Goal: Task Accomplishment & Management: Manage account settings

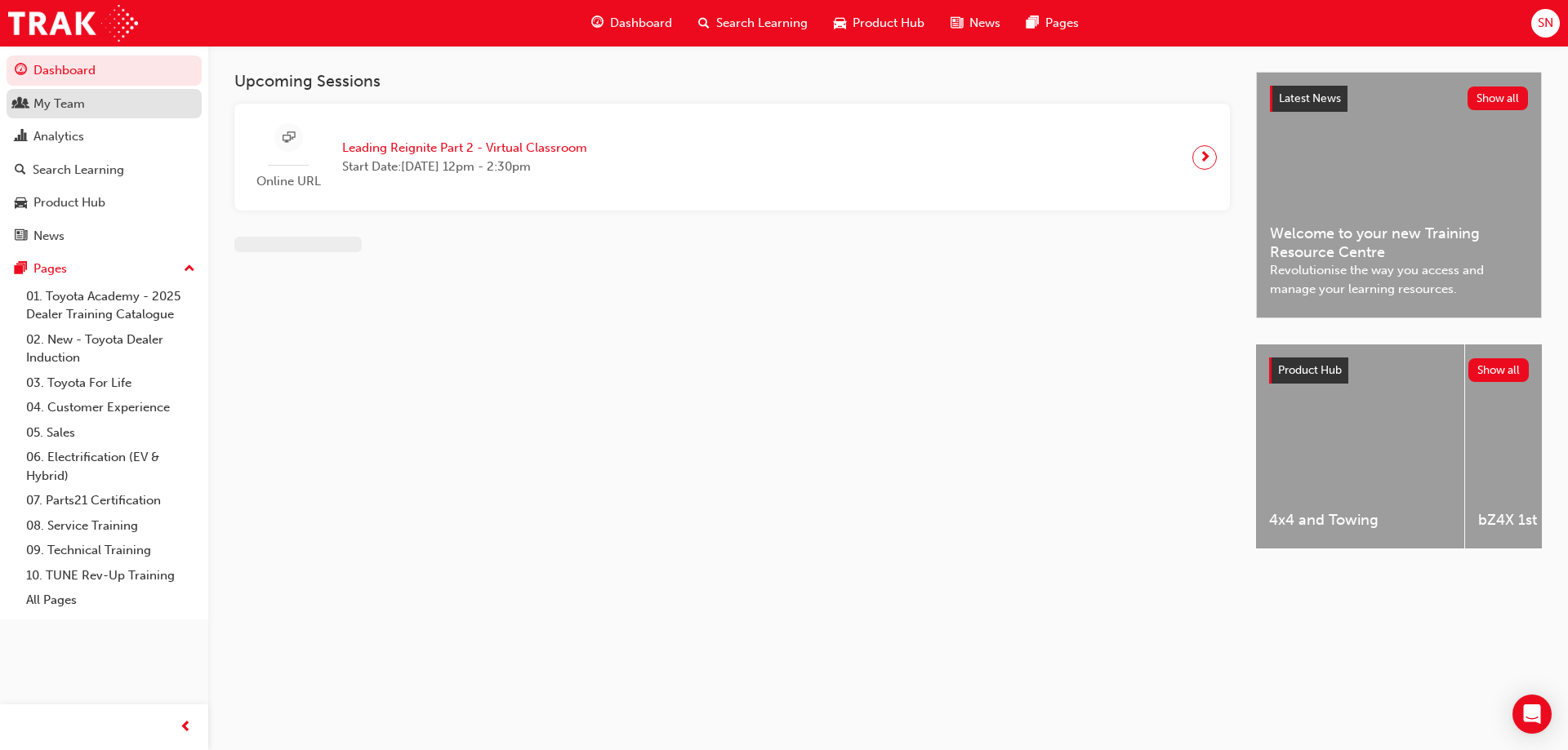
click at [55, 106] on div "My Team" at bounding box center [59, 104] width 51 height 18
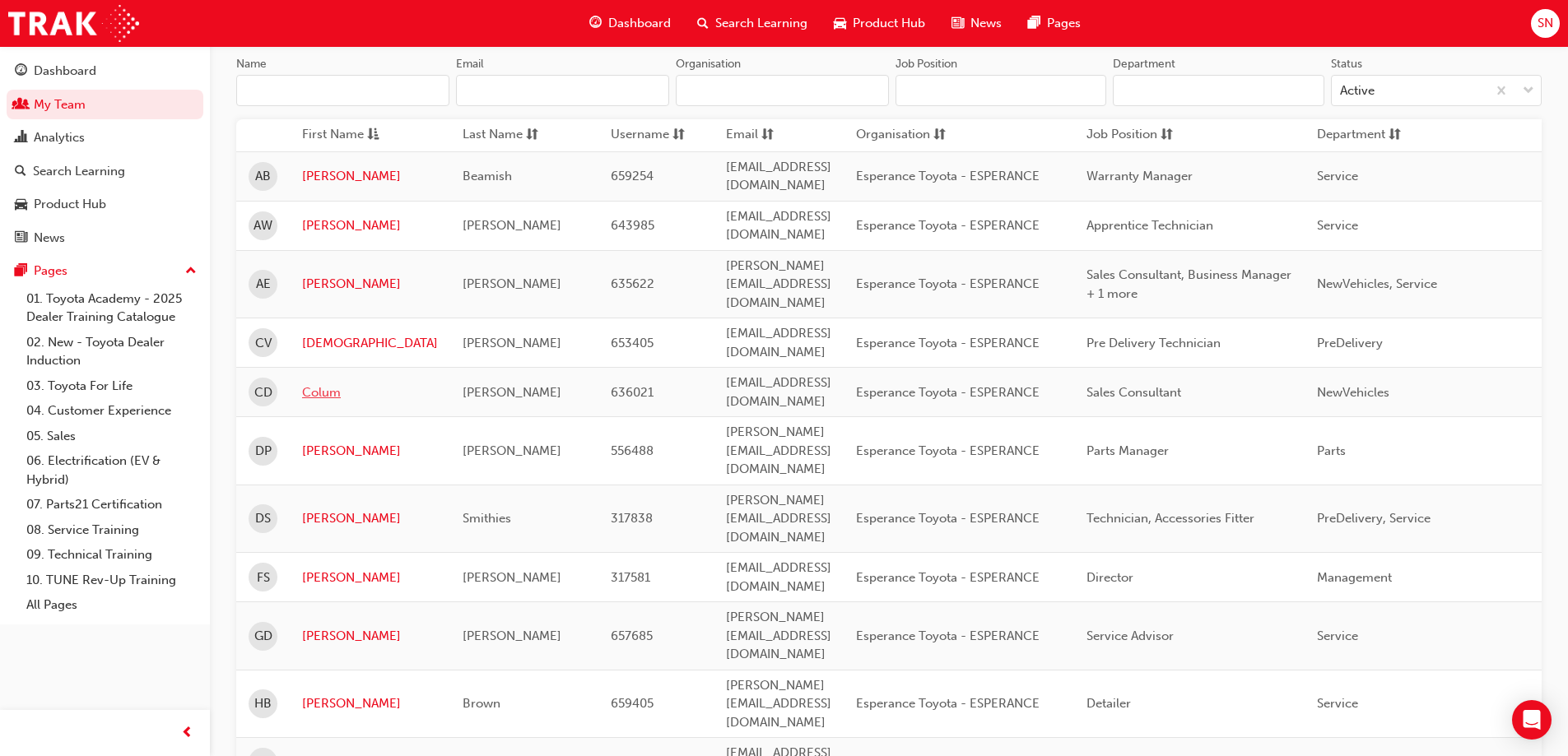
scroll to position [247, 0]
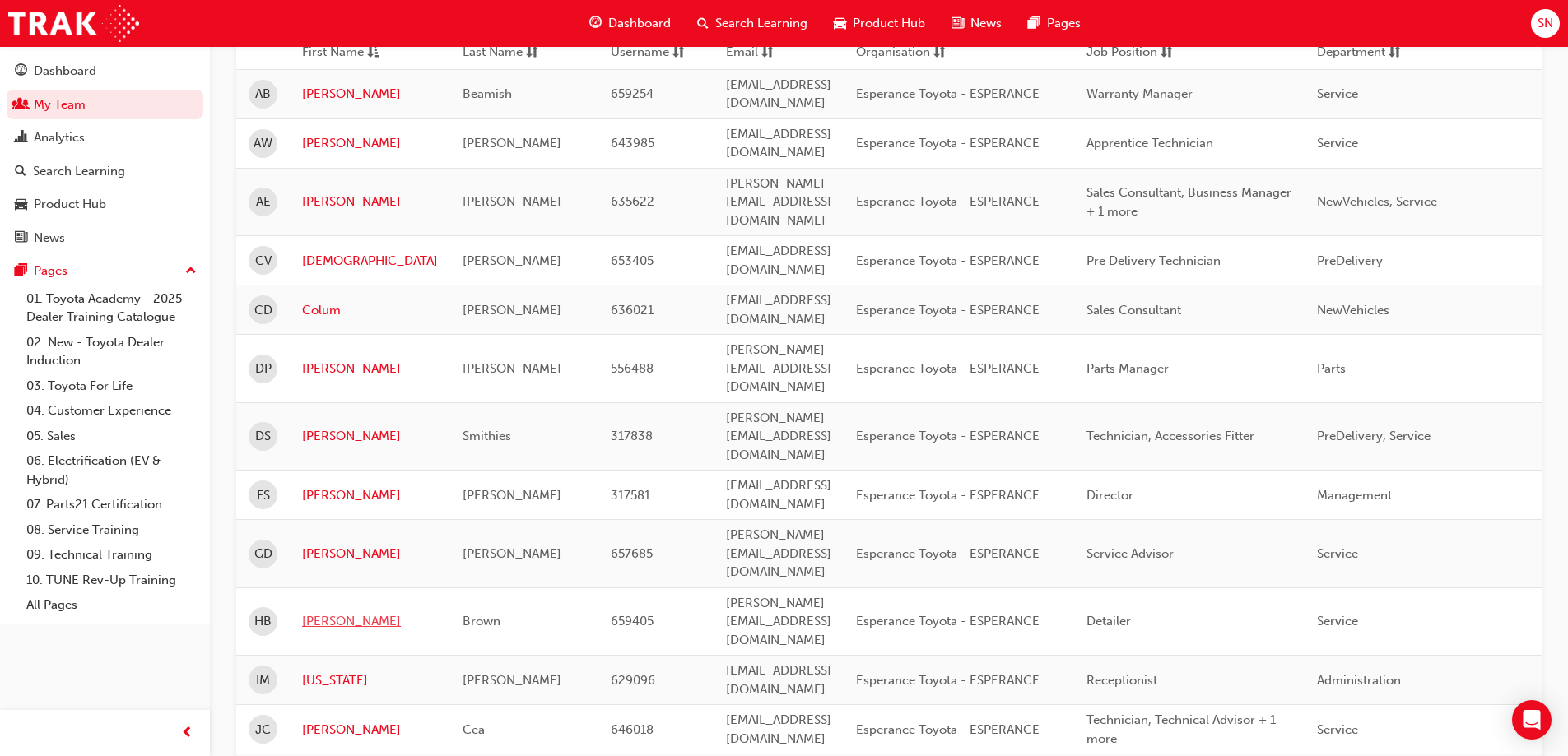
click at [307, 613] on link "[PERSON_NAME]" at bounding box center [369, 622] width 136 height 19
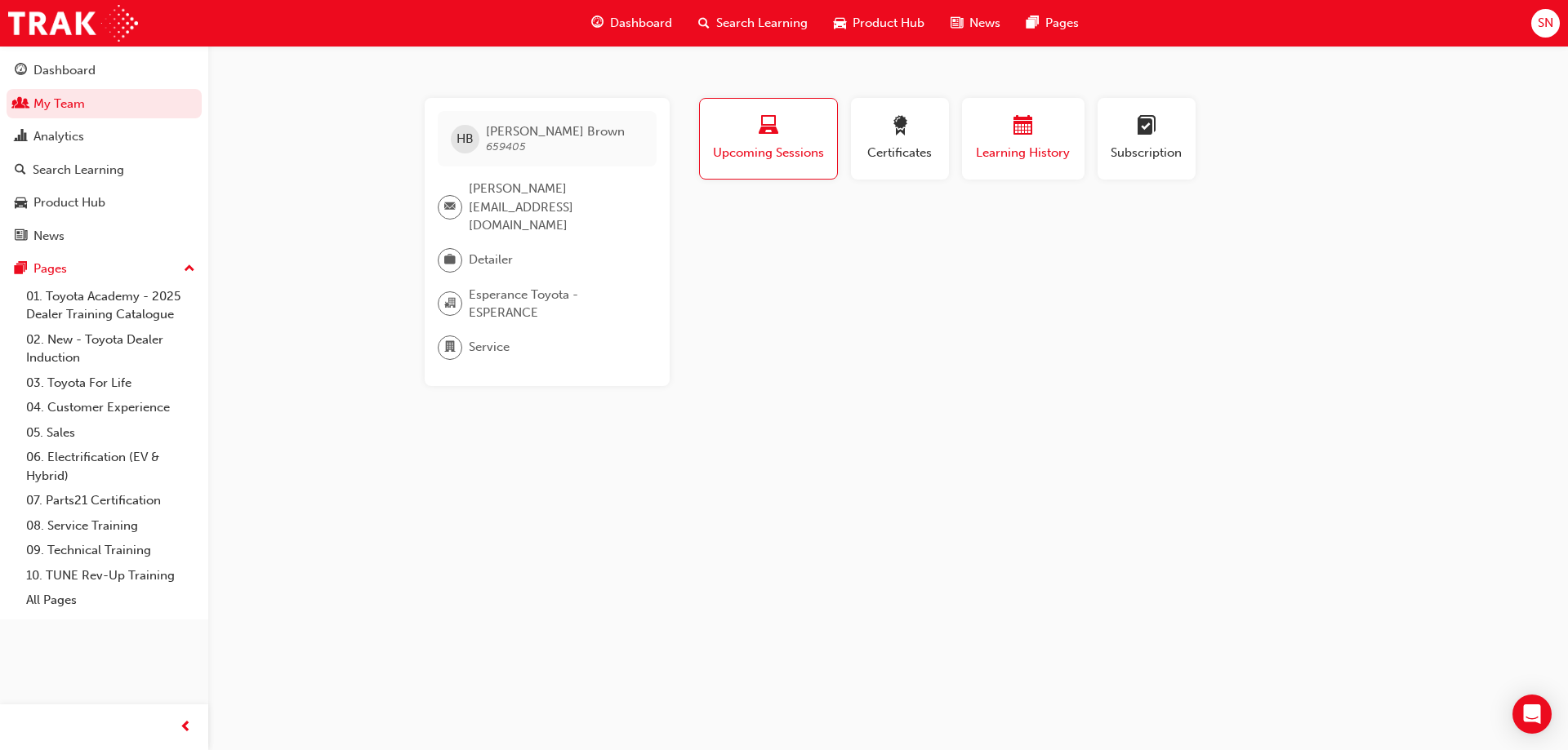
click at [1007, 149] on span "Learning History" at bounding box center [1023, 152] width 98 height 18
click at [735, 136] on div "button" at bounding box center [768, 129] width 114 height 26
click at [653, 25] on span "Dashboard" at bounding box center [641, 23] width 62 height 18
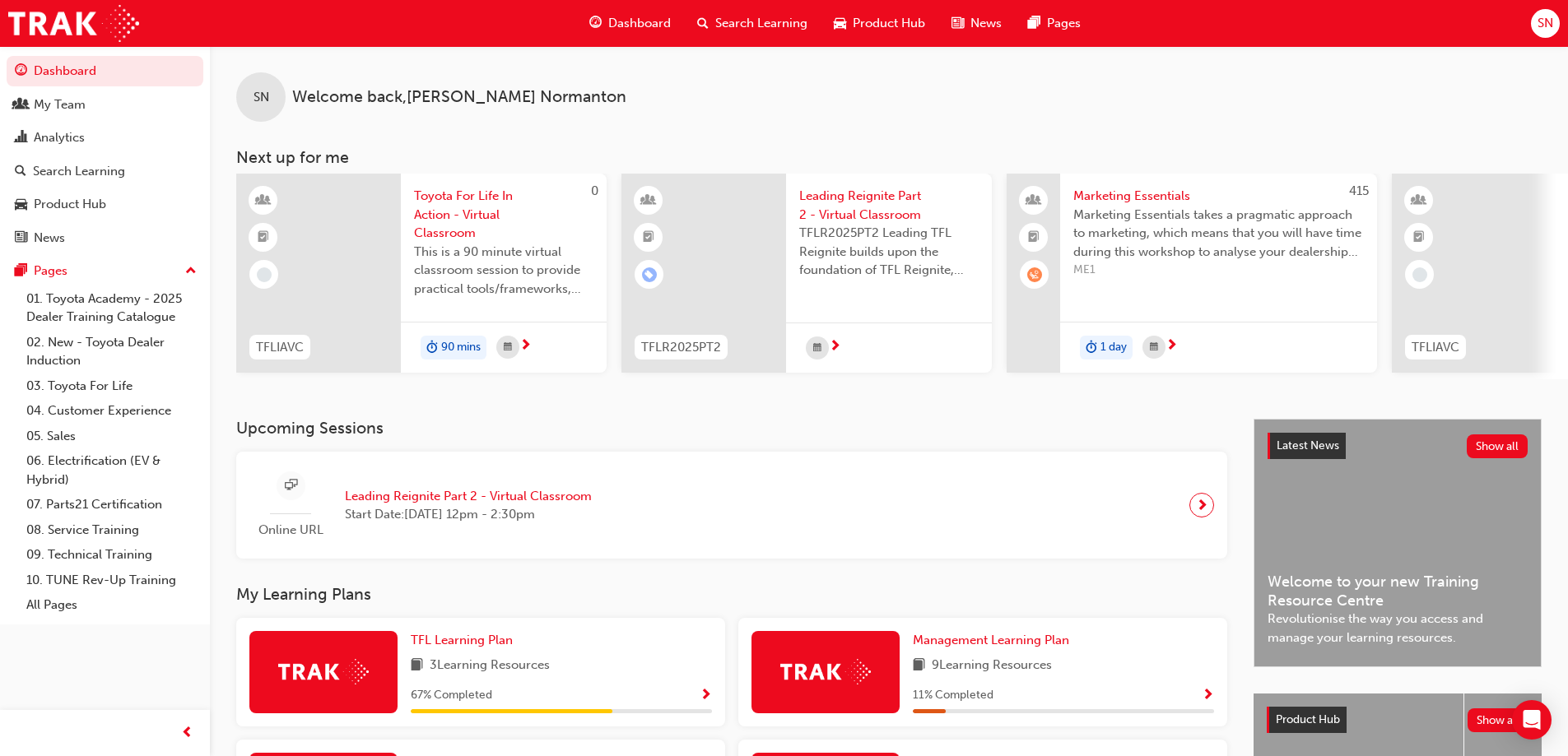
click at [468, 213] on span "Toyota For Life In Action - Virtual Classroom" at bounding box center [504, 215] width 180 height 56
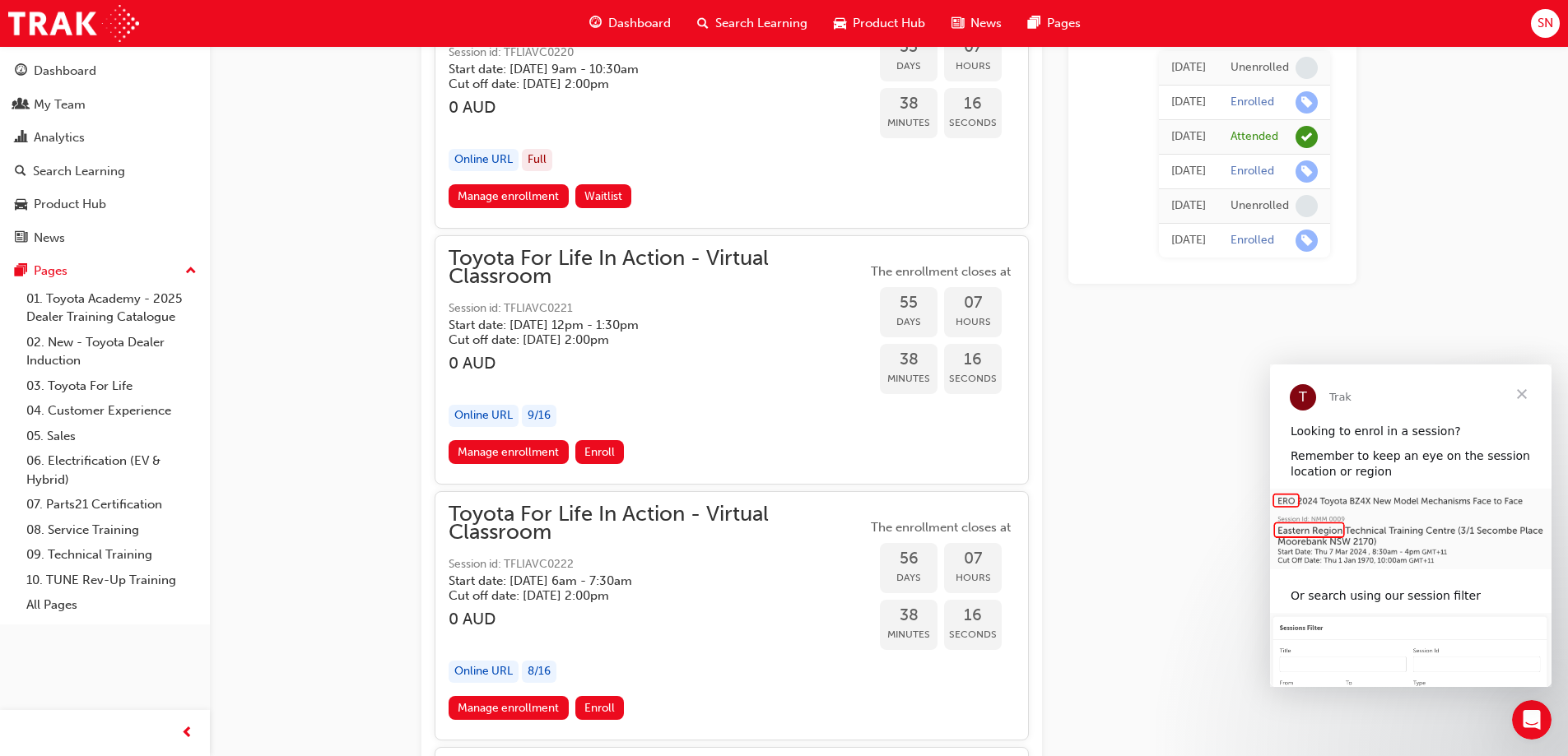
scroll to position [19197, 0]
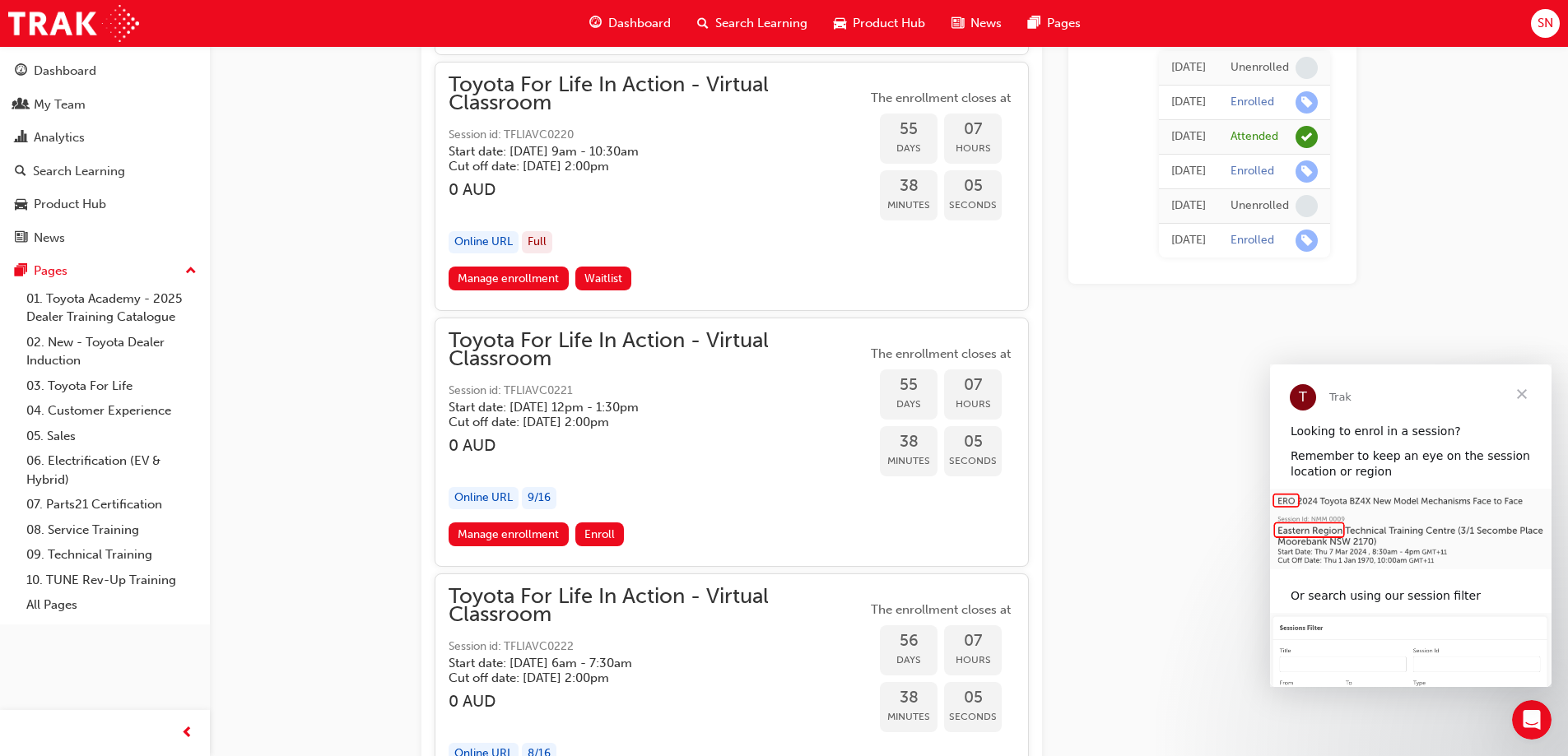
click at [631, 332] on span "Toyota For Life In Action - Virtual Classroom" at bounding box center [658, 350] width 418 height 37
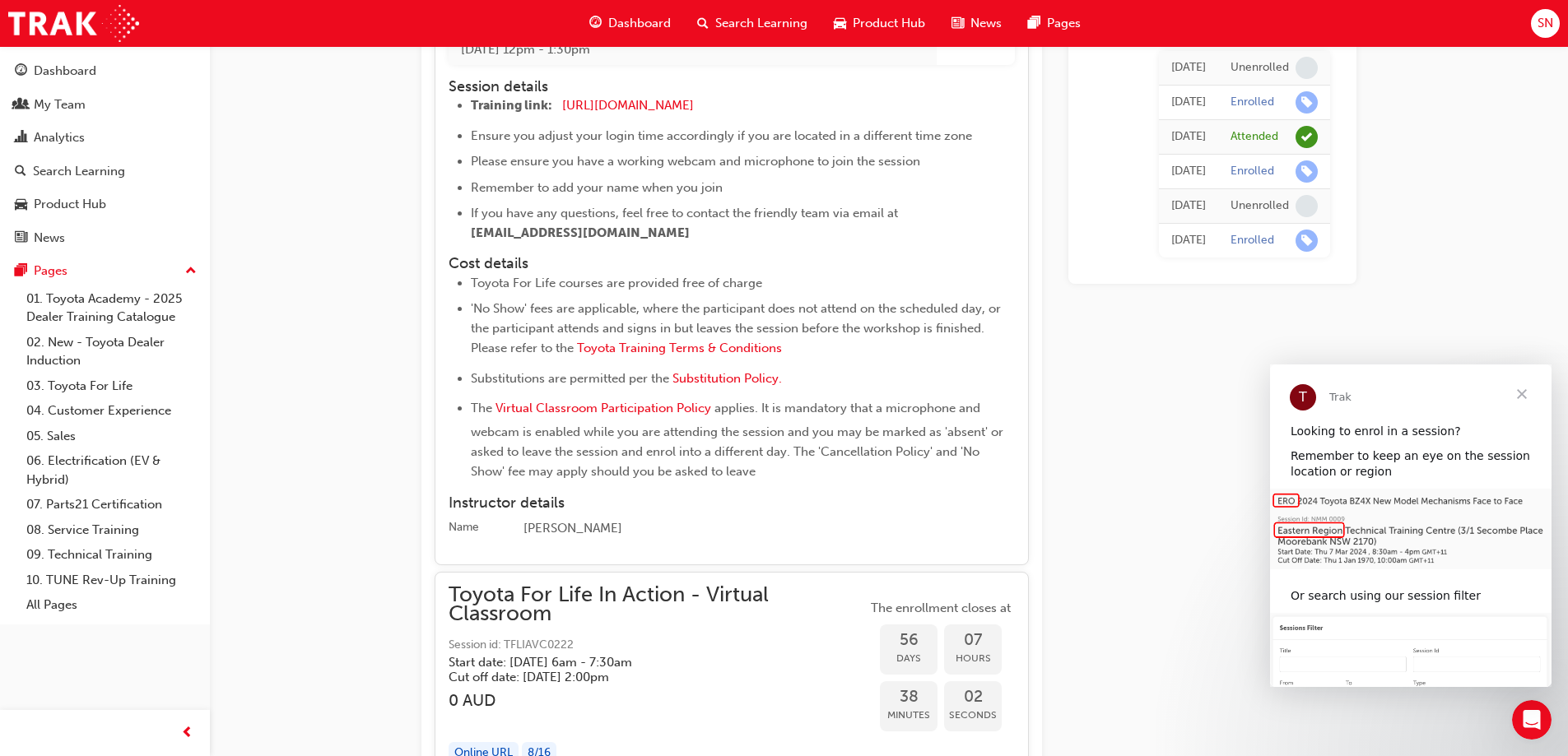
scroll to position [19362, 0]
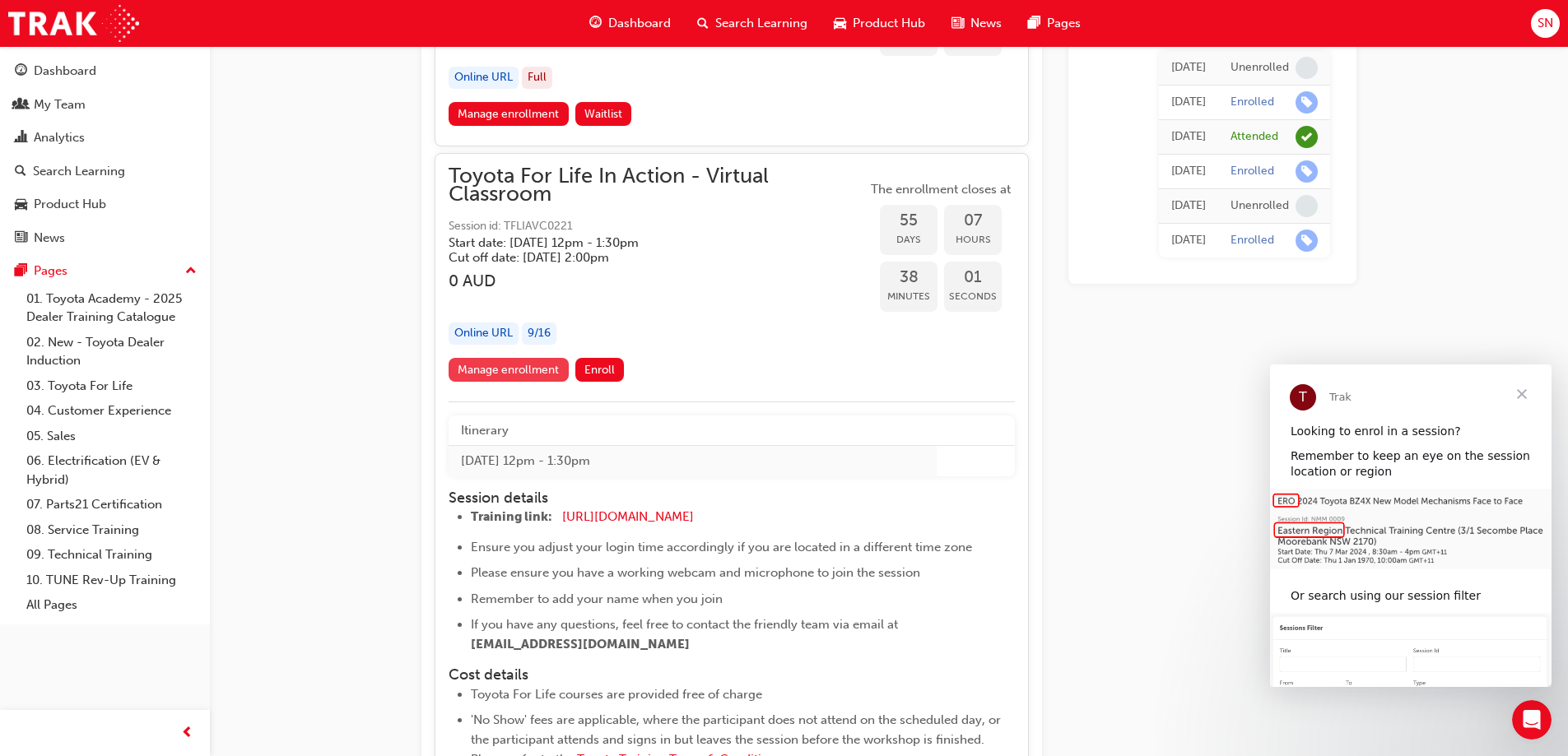
click at [516, 370] on link "Manage enrollment" at bounding box center [509, 370] width 120 height 24
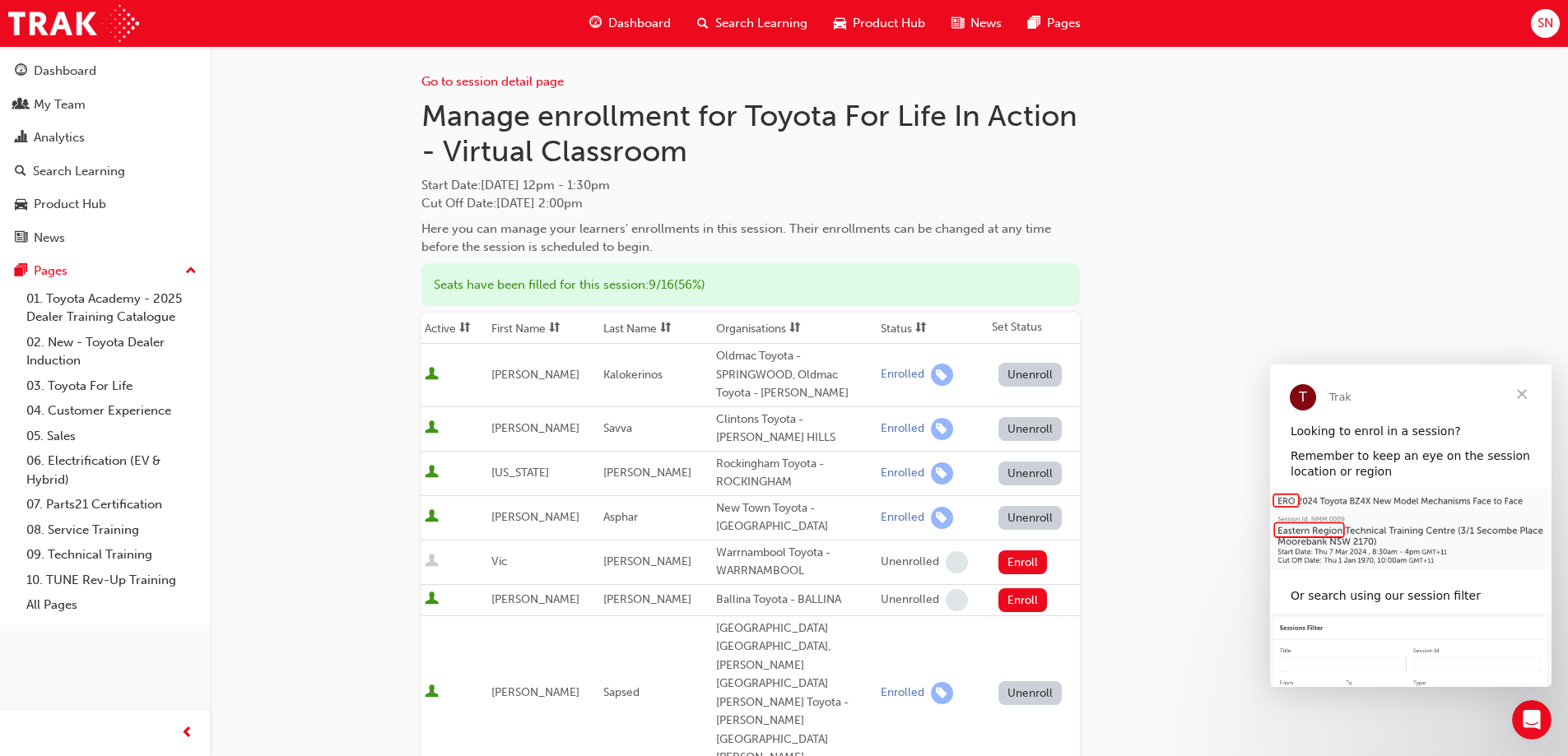
scroll to position [329, 0]
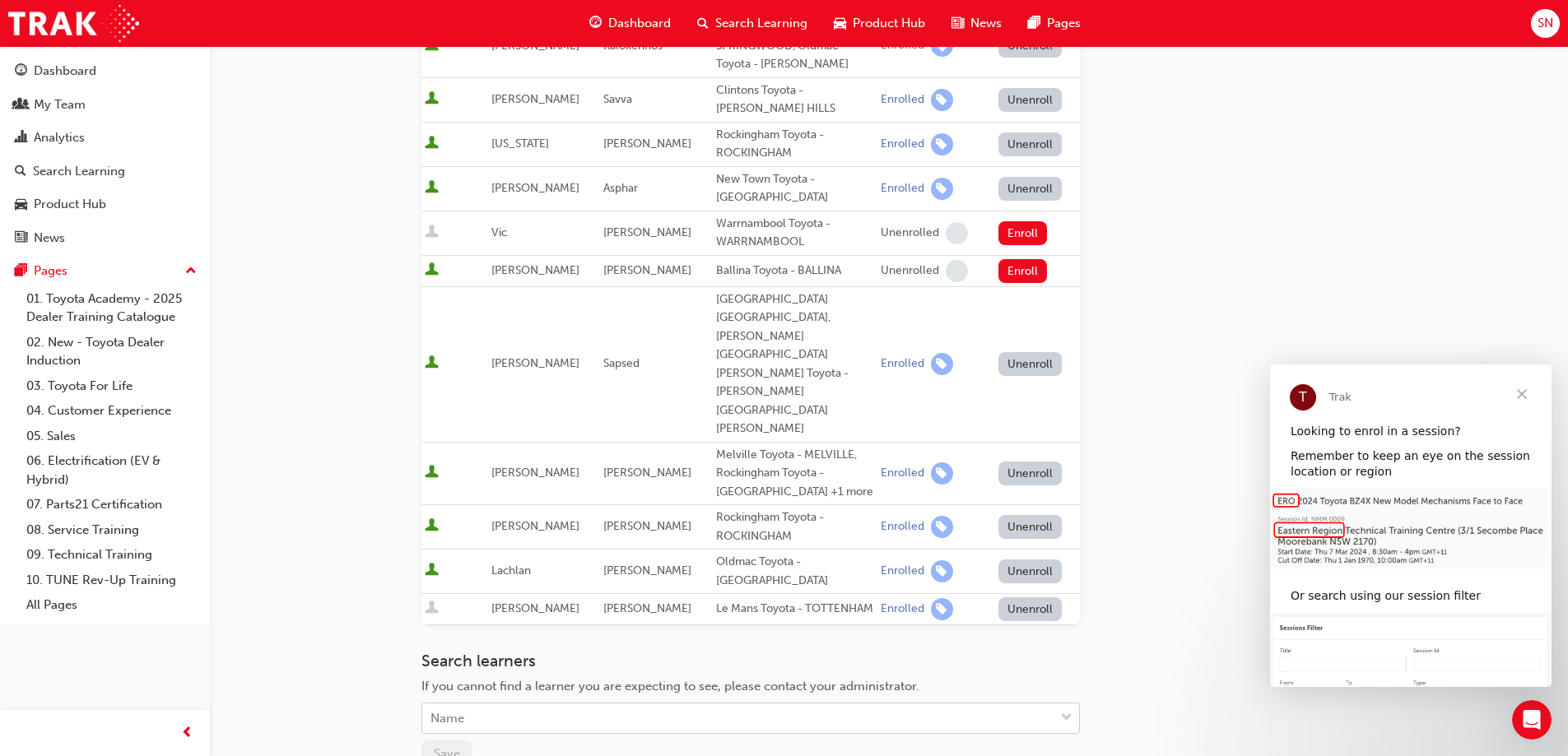
click at [521, 704] on div "Name" at bounding box center [738, 718] width 632 height 29
type input "[PERSON_NAME]"
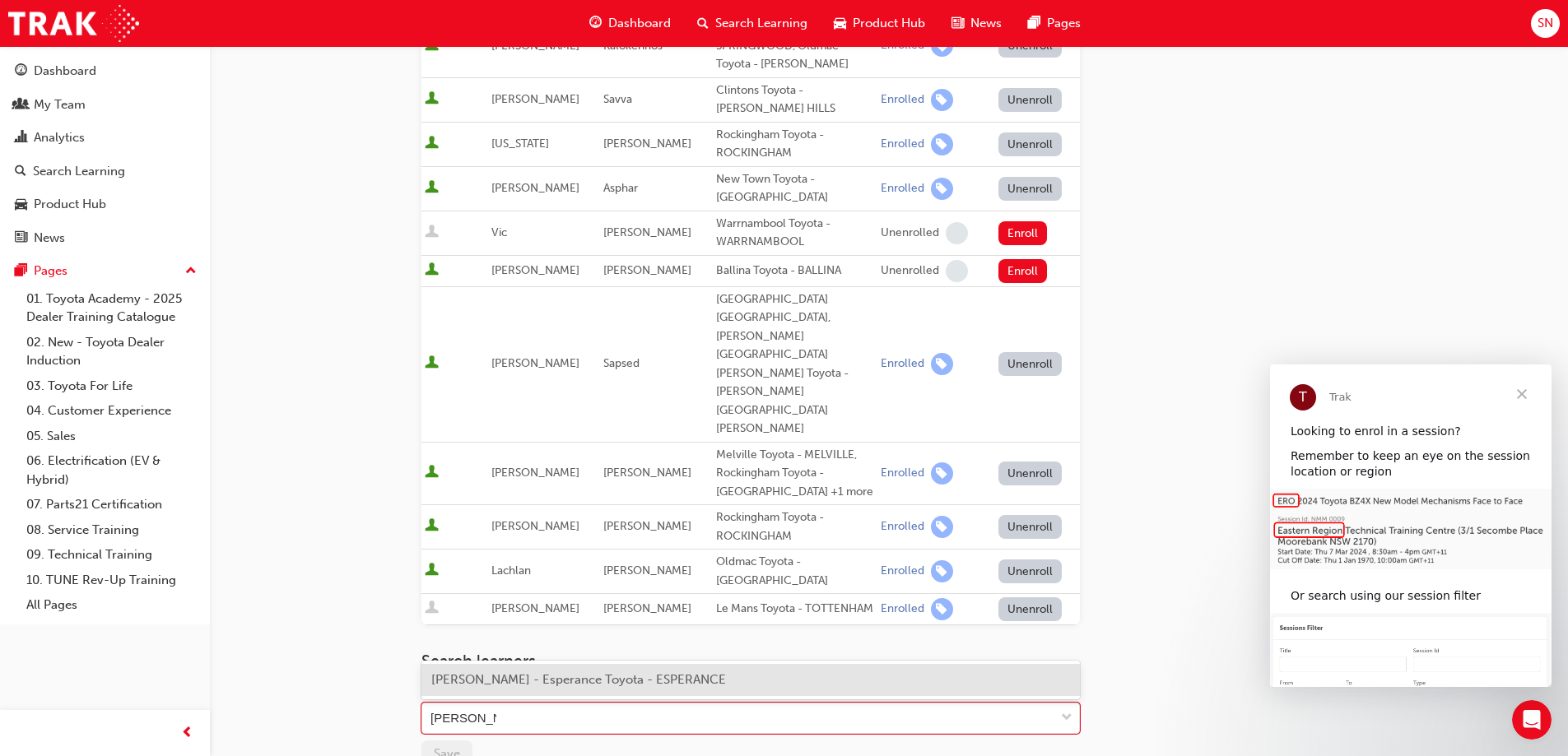
drag, startPoint x: 507, startPoint y: 678, endPoint x: 501, endPoint y: 668, distance: 11.7
click at [501, 668] on div "[PERSON_NAME] - Esperance Toyota - ESPERANCE" at bounding box center [750, 680] width 658 height 32
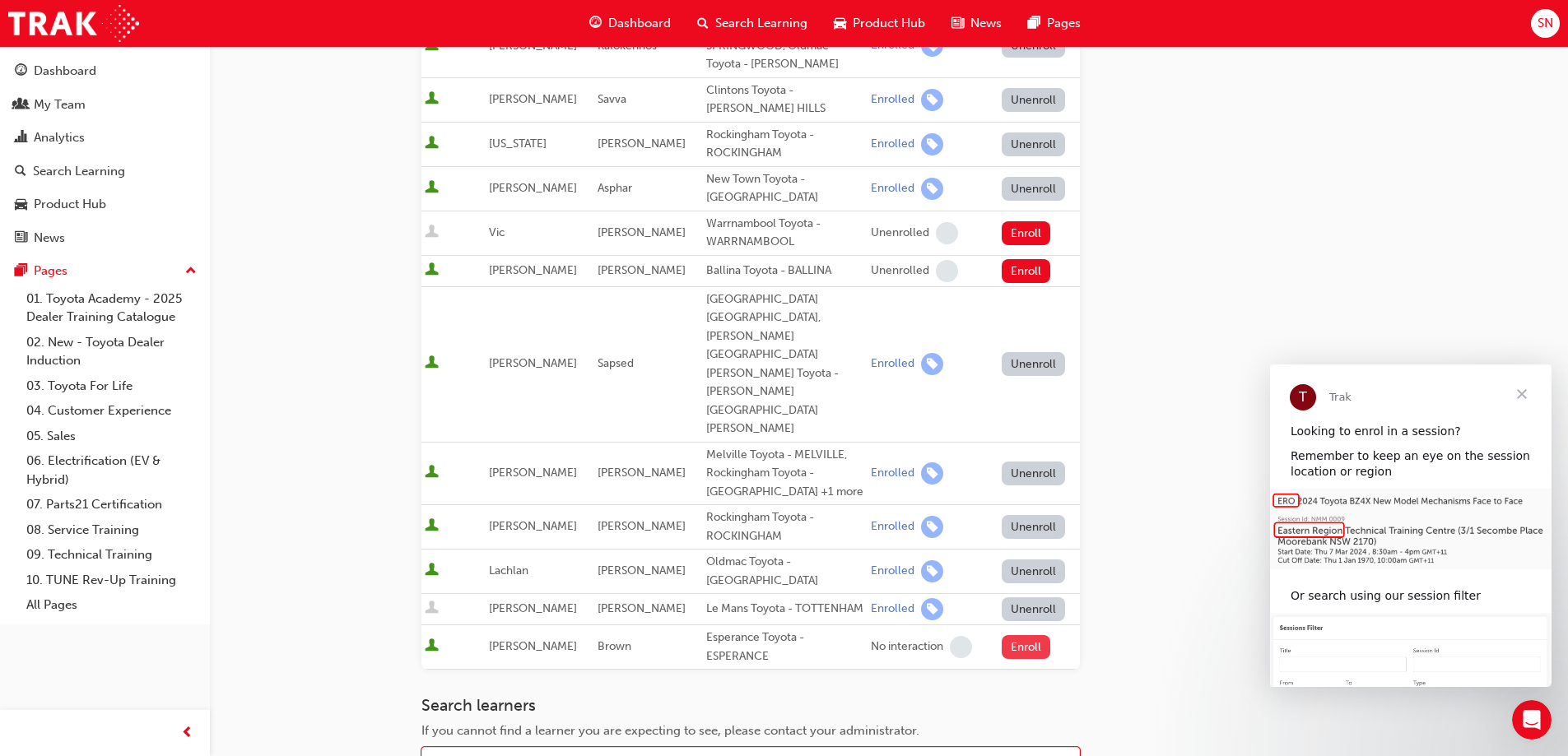
click at [1026, 635] on button "Enroll" at bounding box center [1026, 647] width 49 height 24
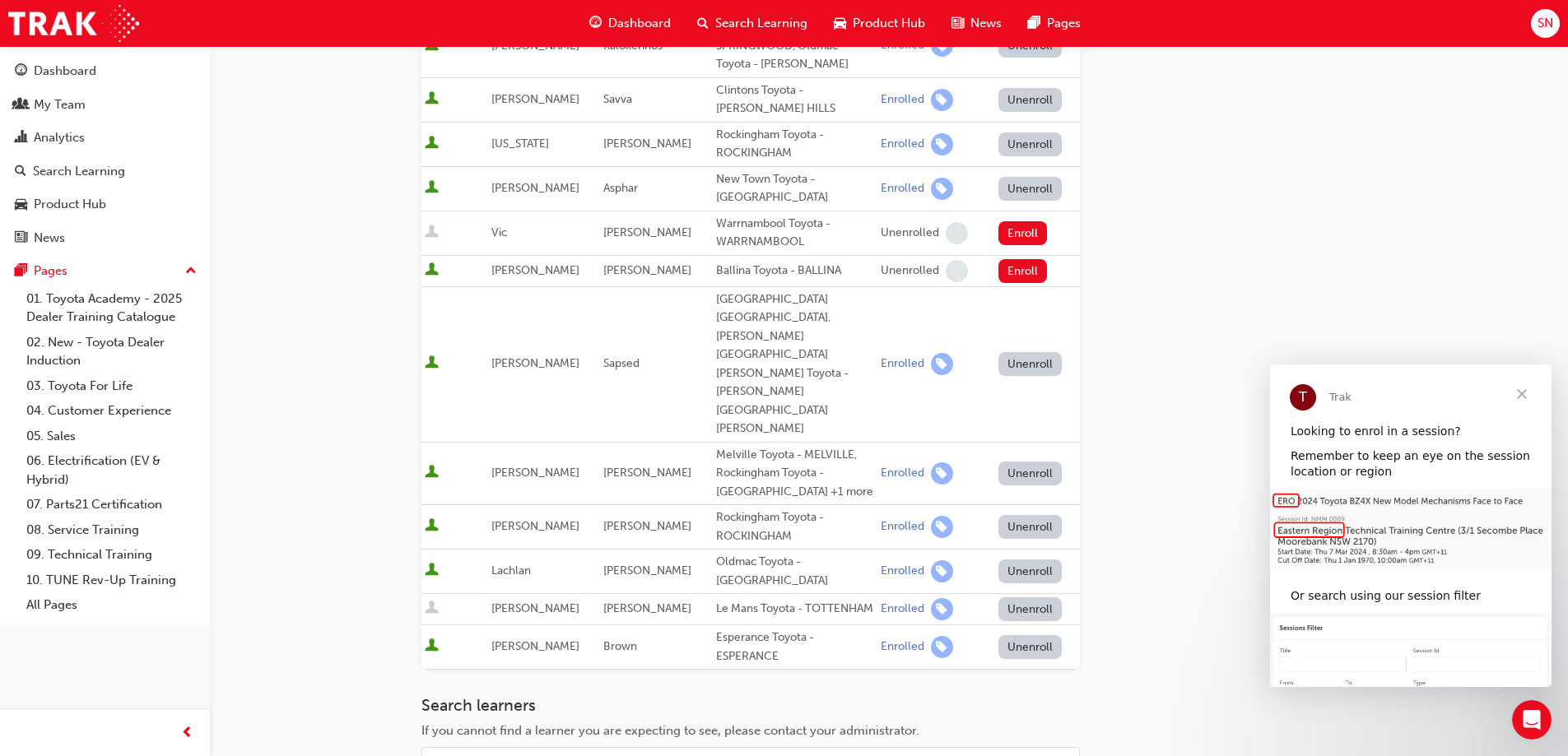
scroll to position [0, 0]
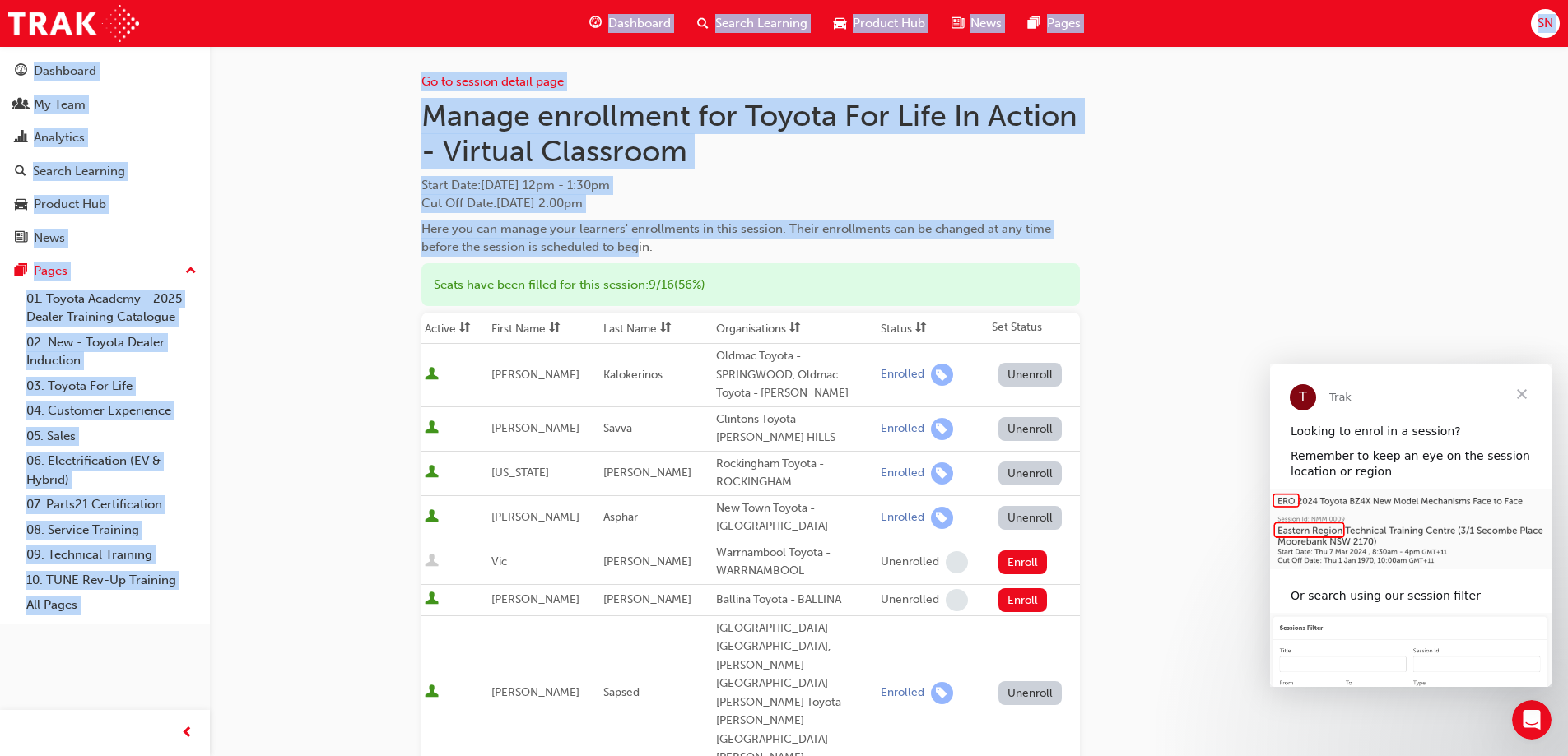
drag, startPoint x: 364, startPoint y: 4, endPoint x: 635, endPoint y: 256, distance: 370.1
click at [636, 256] on div "Dashboard Search Learning Product Hub News Pages SN Dashboard My Team Analytics…" at bounding box center [784, 378] width 1568 height 756
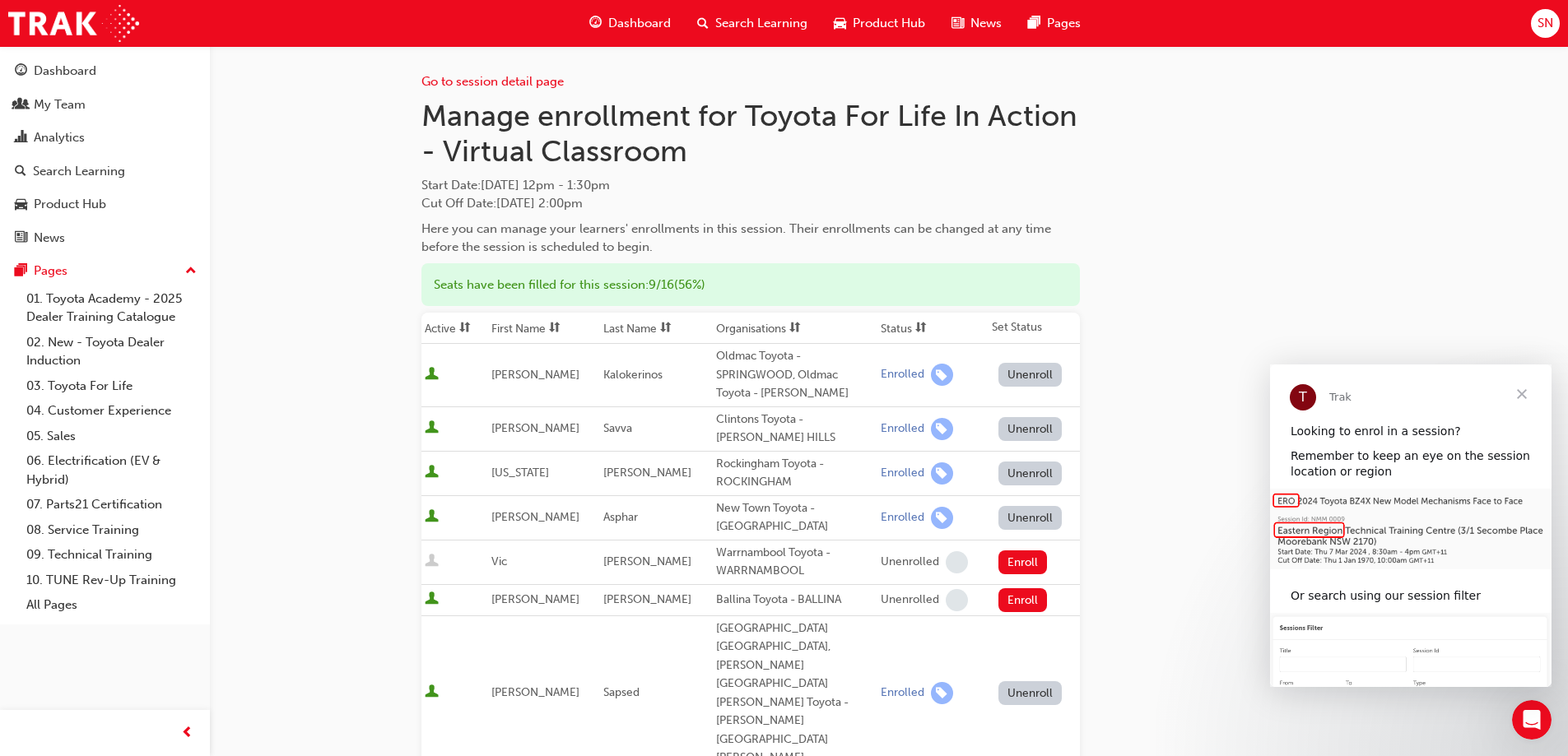
click at [297, 470] on div "Go to session detail page Manage enrollment for Toyota For Life In Action - Vir…" at bounding box center [784, 715] width 1568 height 1431
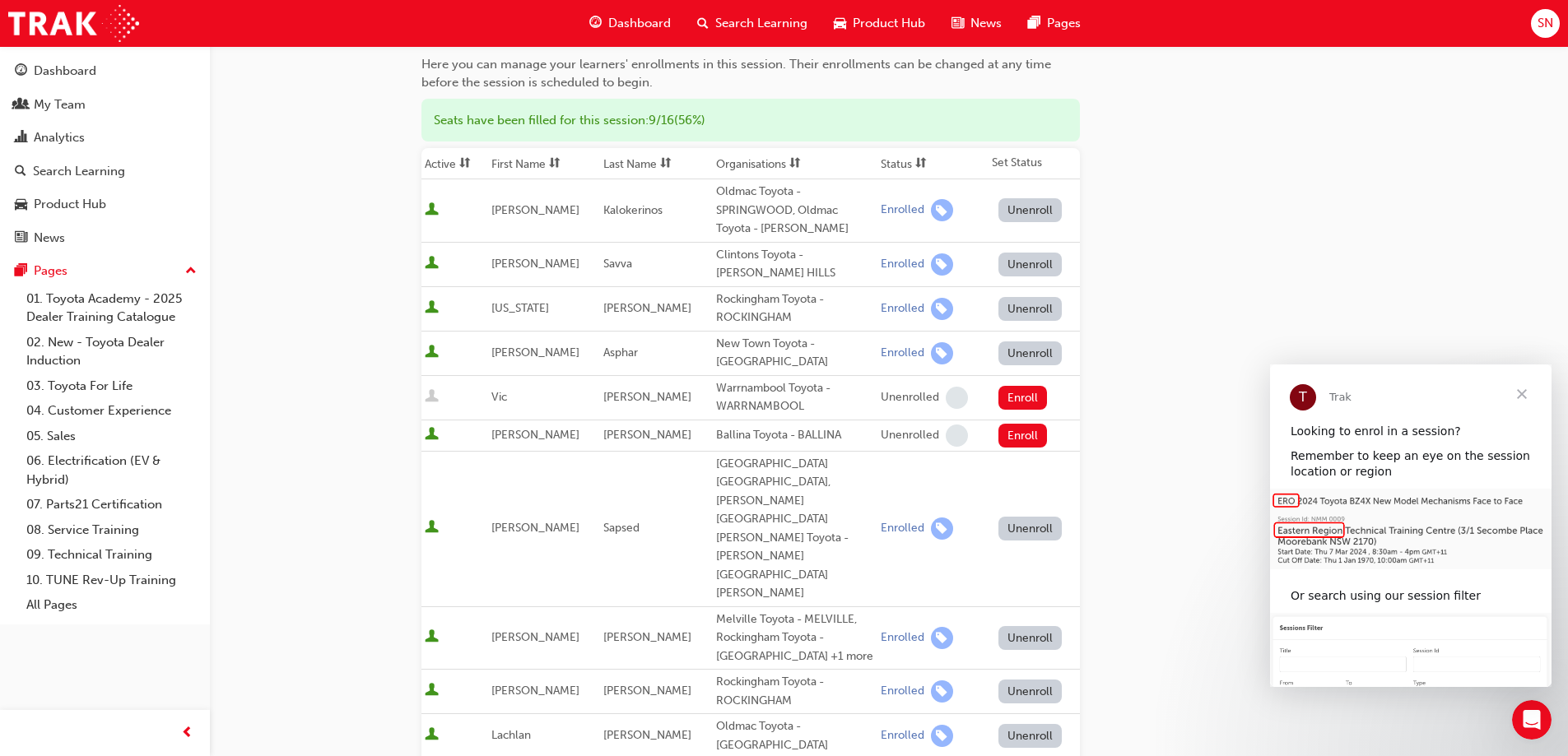
scroll to position [329, 0]
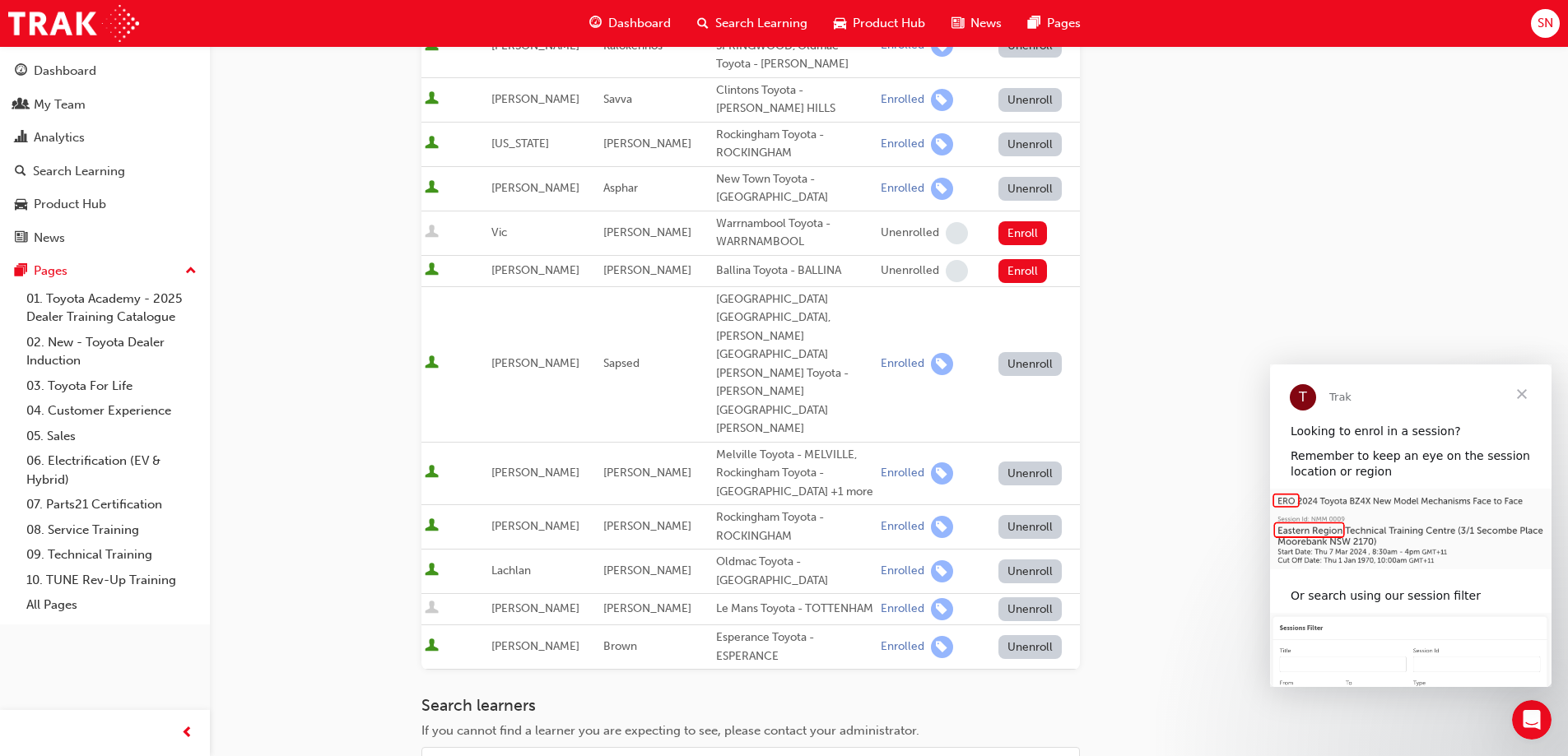
click at [1030, 626] on td "Unenroll" at bounding box center [1034, 648] width 92 height 44
click at [1030, 635] on button "Unenroll" at bounding box center [1030, 647] width 64 height 24
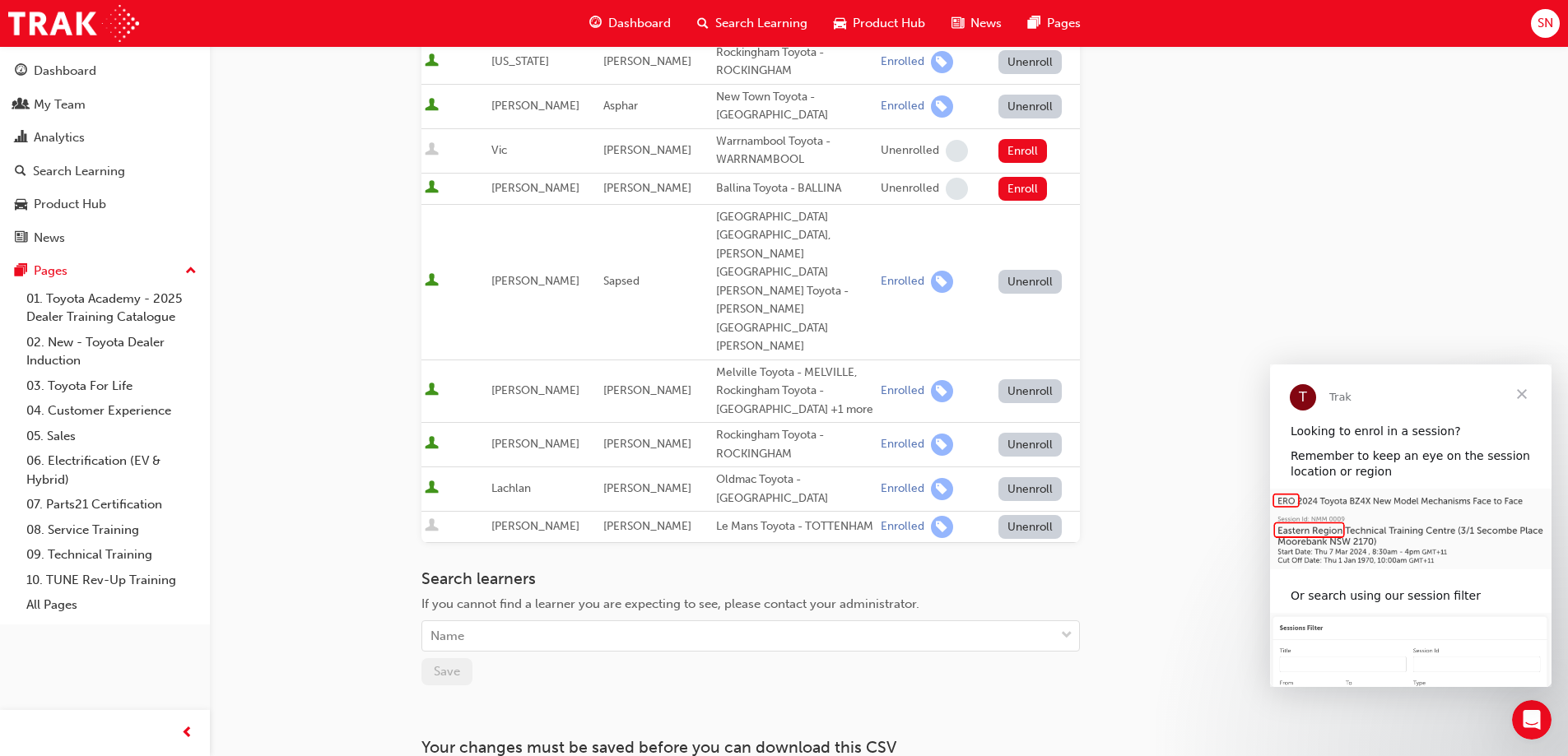
scroll to position [0, 0]
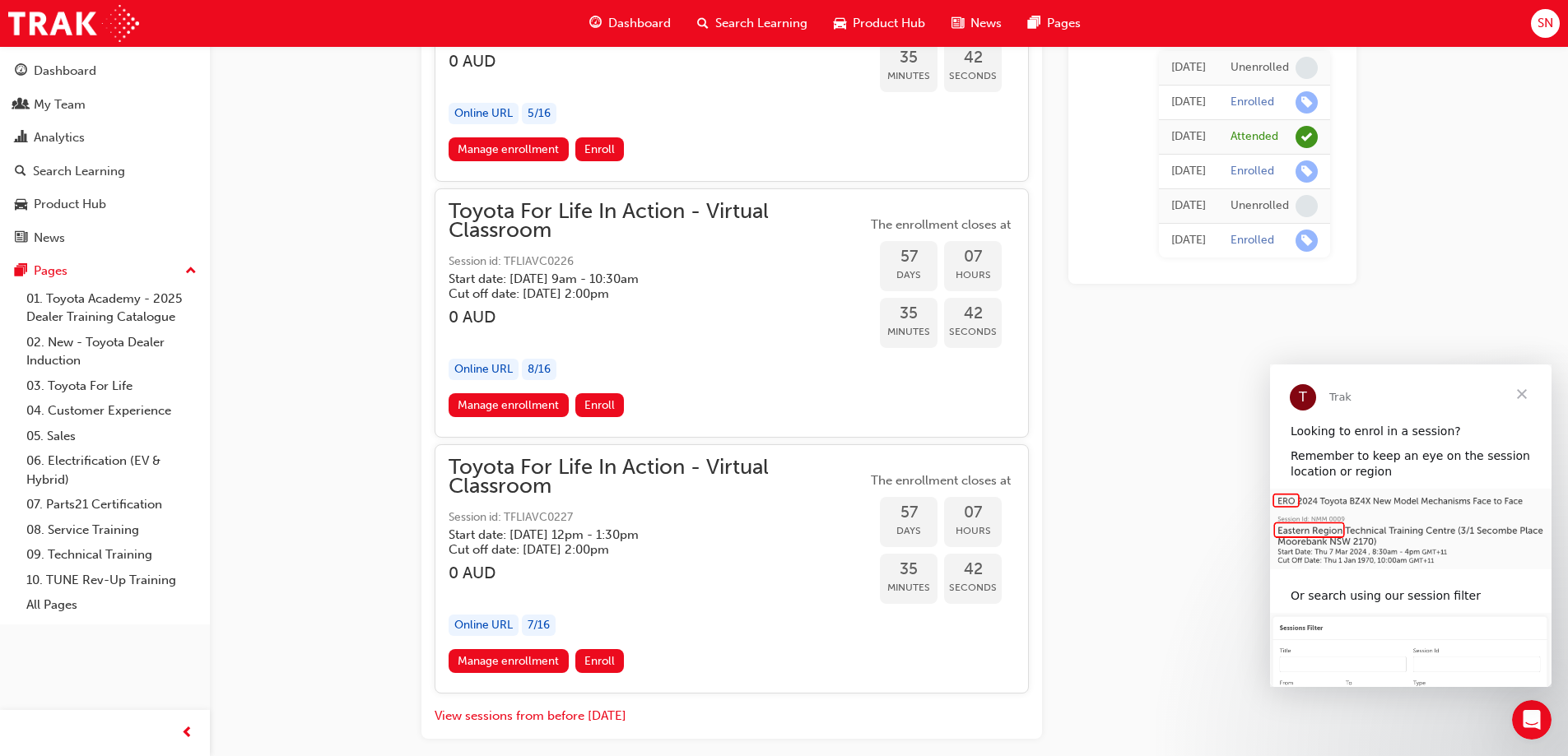
scroll to position [20426, 0]
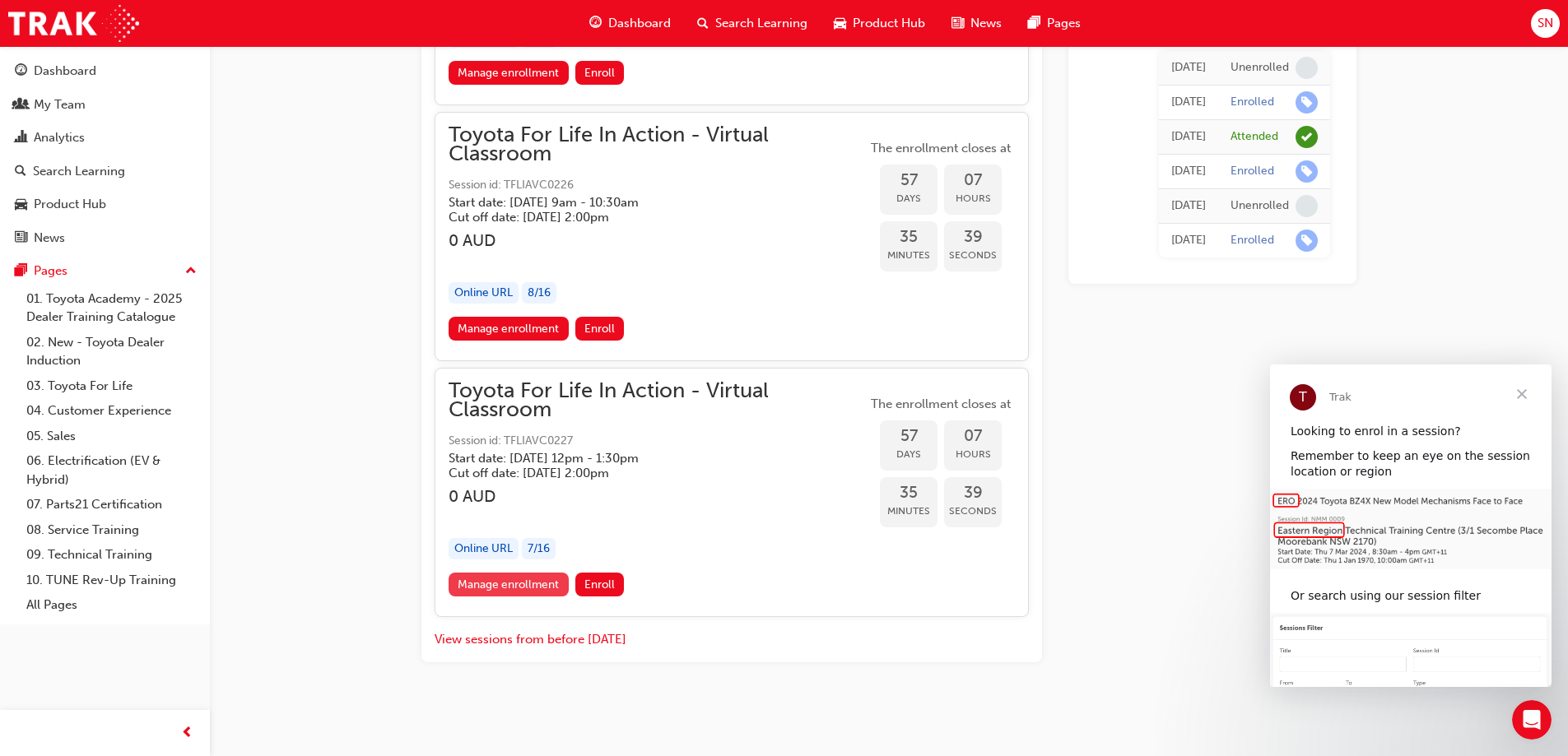
click at [516, 581] on link "Manage enrollment" at bounding box center [509, 585] width 120 height 24
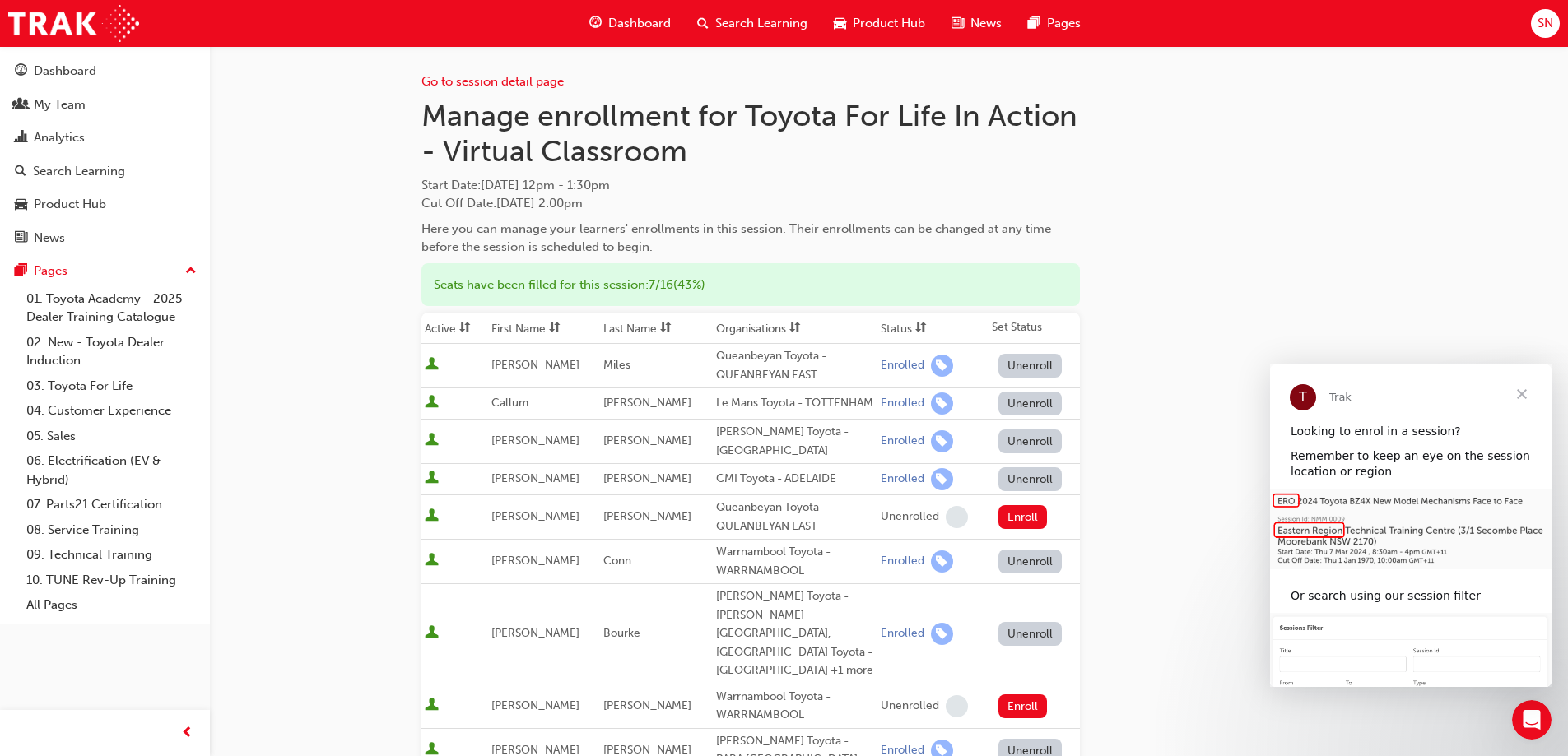
scroll to position [247, 0]
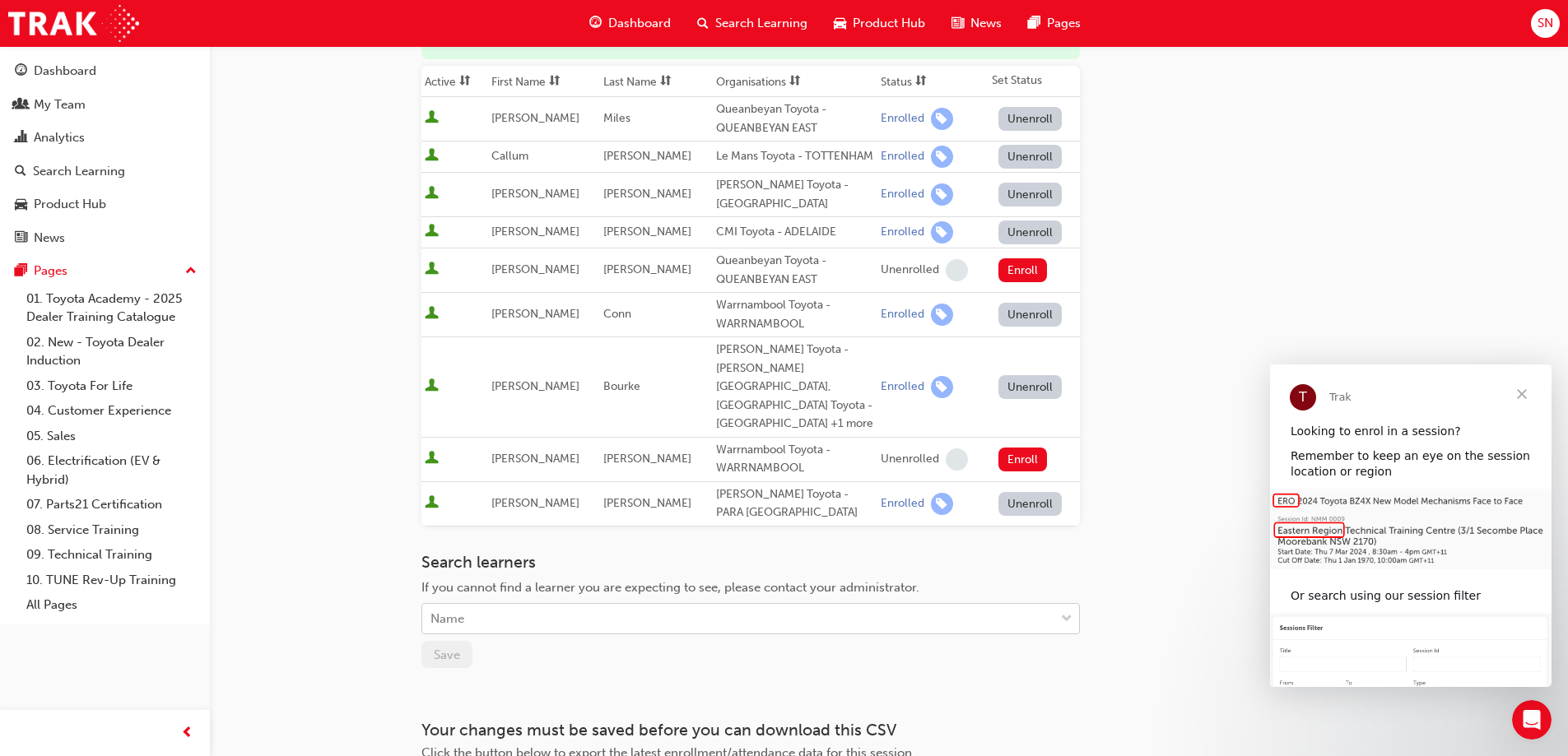
click at [502, 605] on div "Name" at bounding box center [738, 619] width 632 height 29
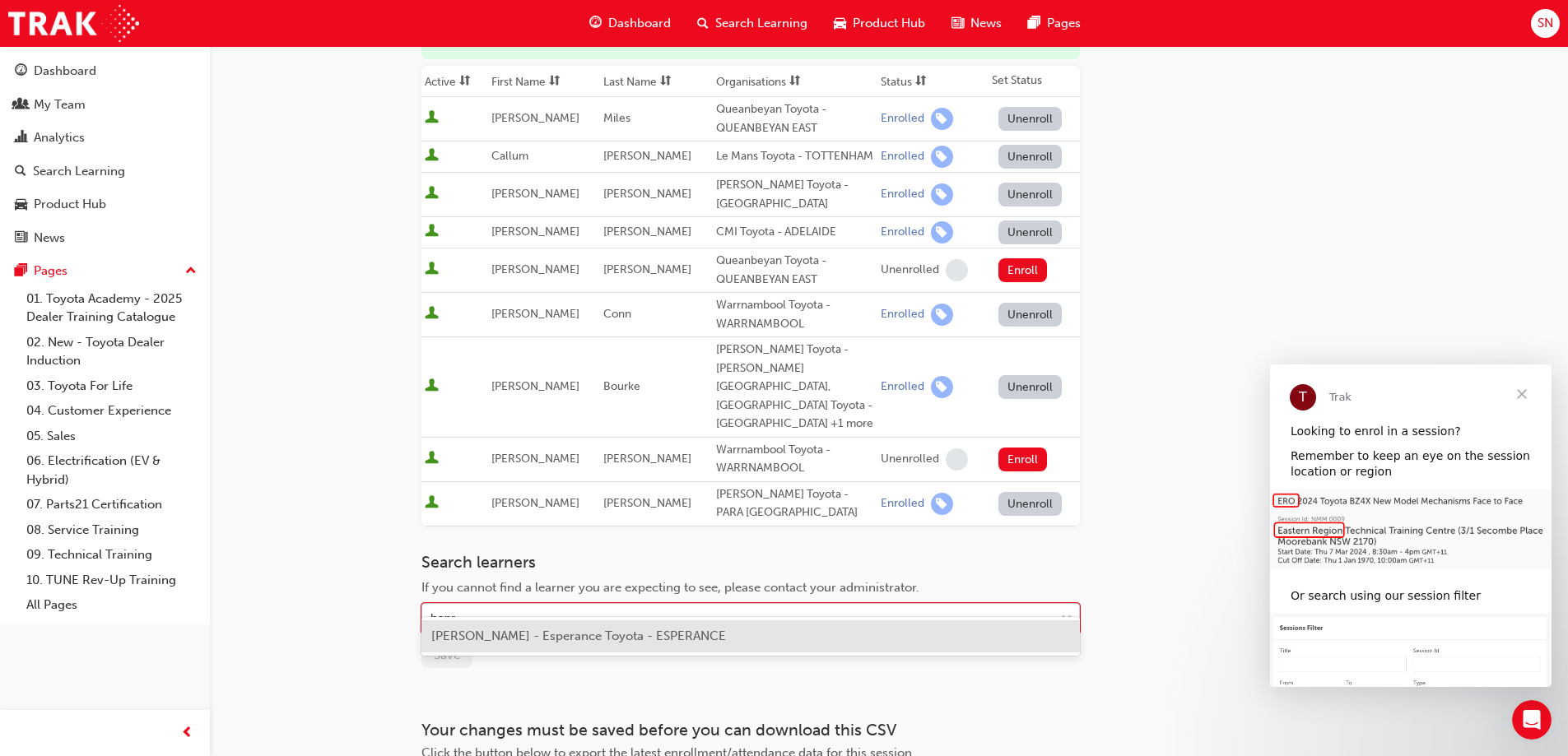
type input "[PERSON_NAME]"
click at [531, 638] on span "[PERSON_NAME] - Esperance Toyota - ESPERANCE" at bounding box center [579, 636] width 294 height 15
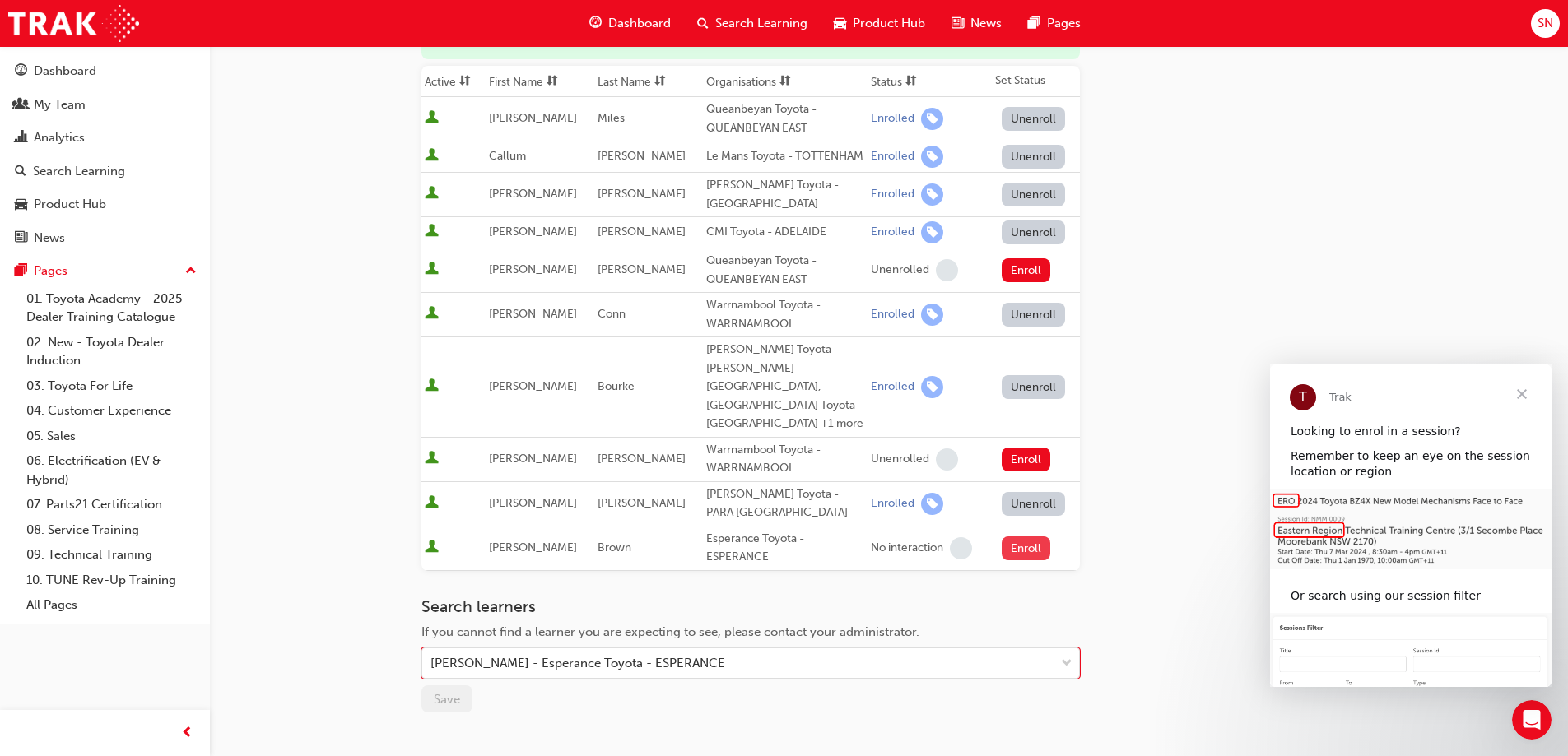
click at [1026, 537] on button "Enroll" at bounding box center [1026, 549] width 49 height 24
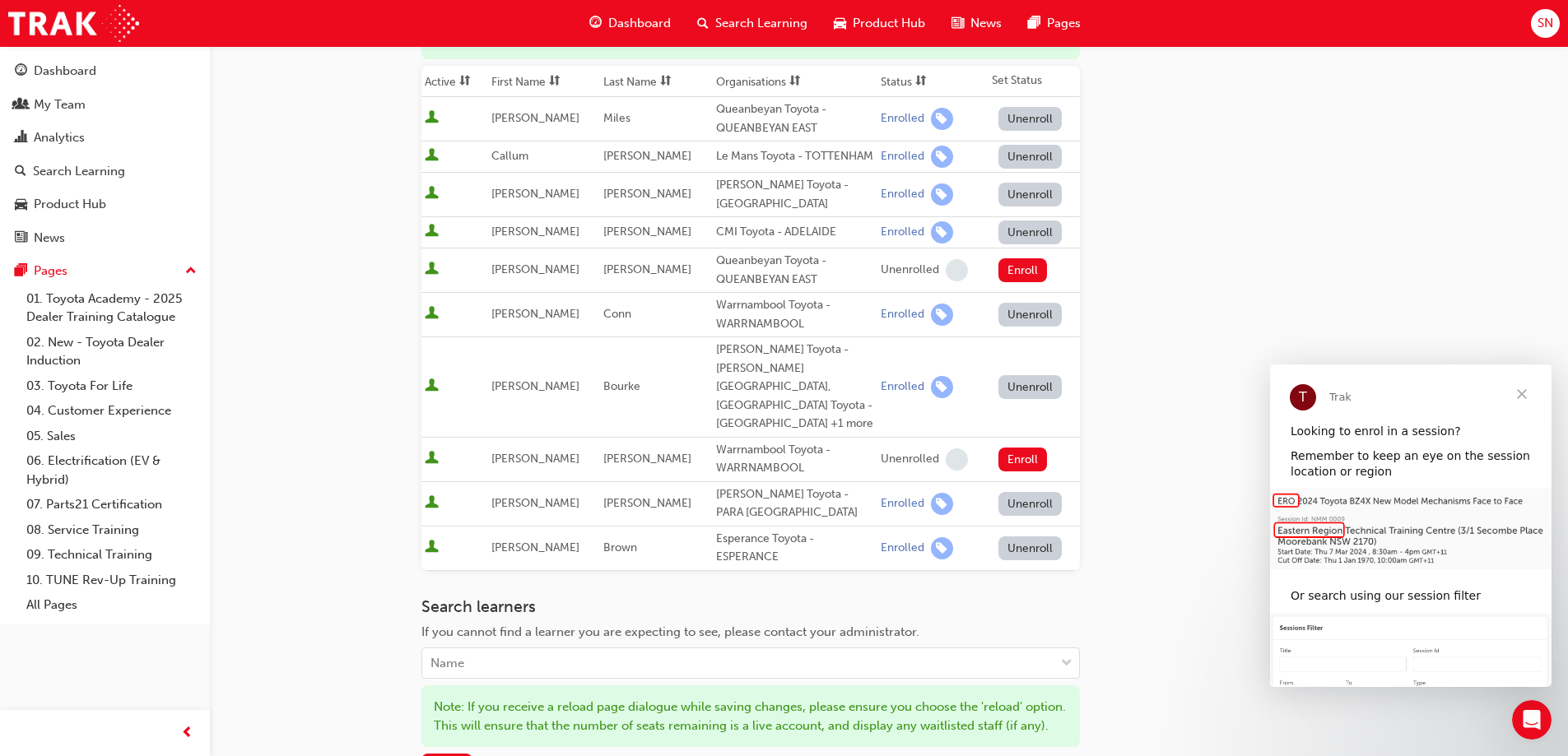
scroll to position [412, 0]
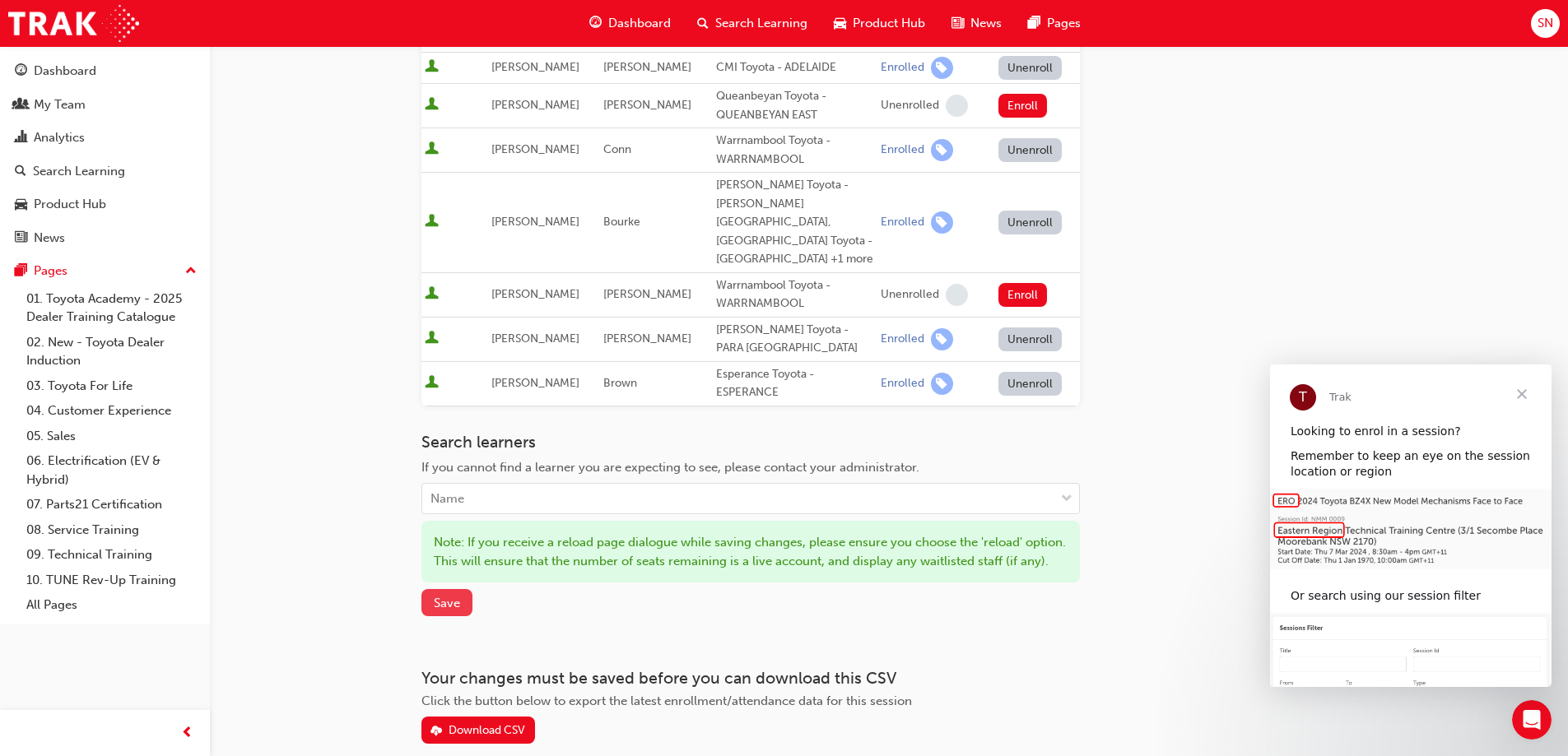
click at [448, 601] on span "Save" at bounding box center [447, 603] width 26 height 15
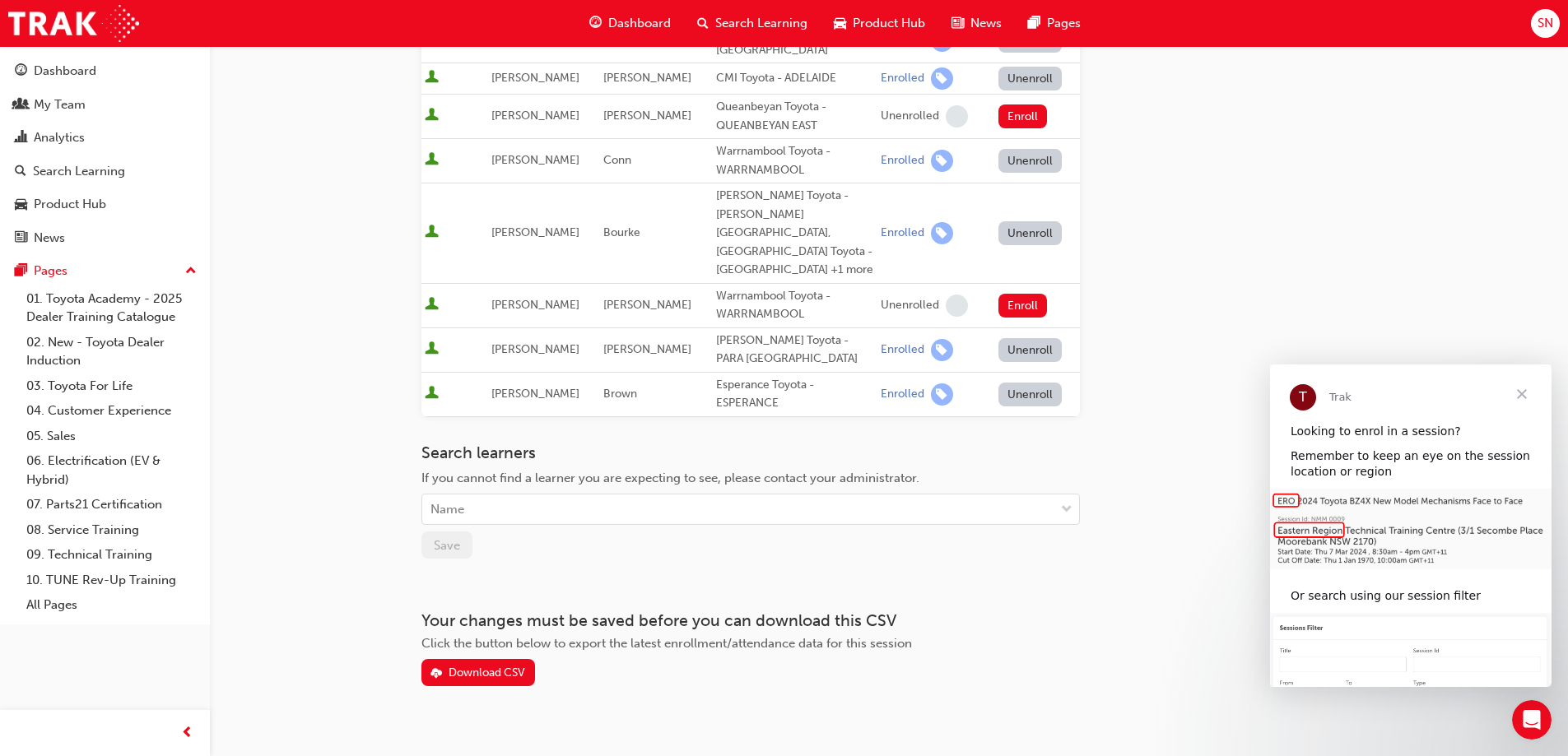
scroll to position [0, 0]
